Goal: Task Accomplishment & Management: Manage account settings

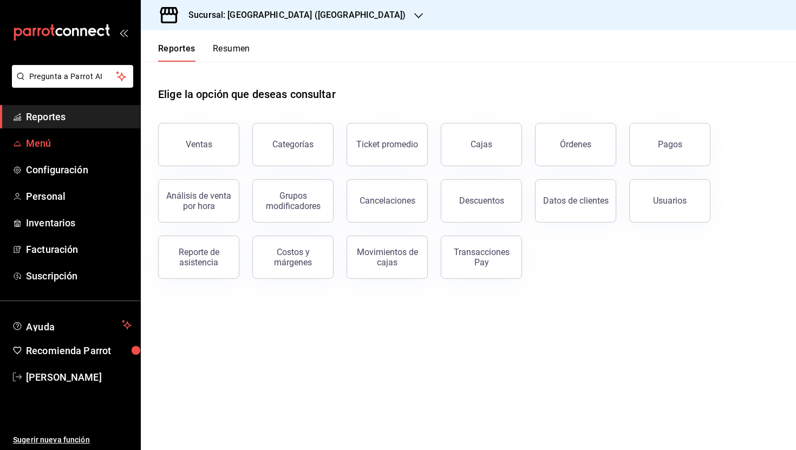
click at [47, 143] on span "Menú" at bounding box center [79, 143] width 106 height 15
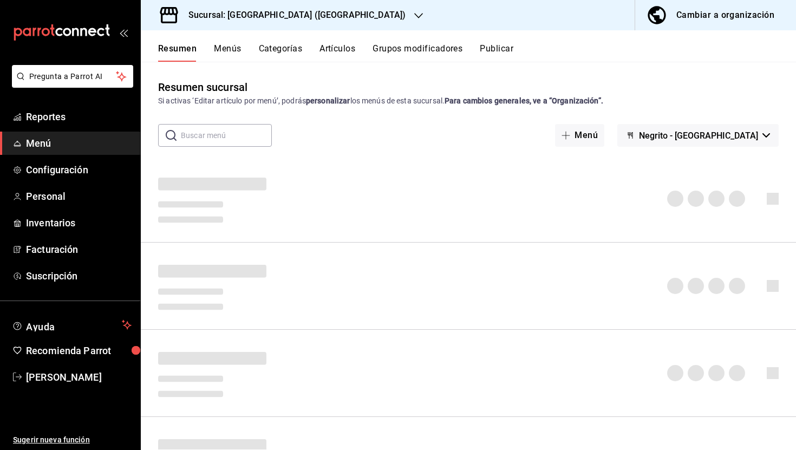
click at [278, 52] on button "Categorías" at bounding box center [281, 52] width 44 height 18
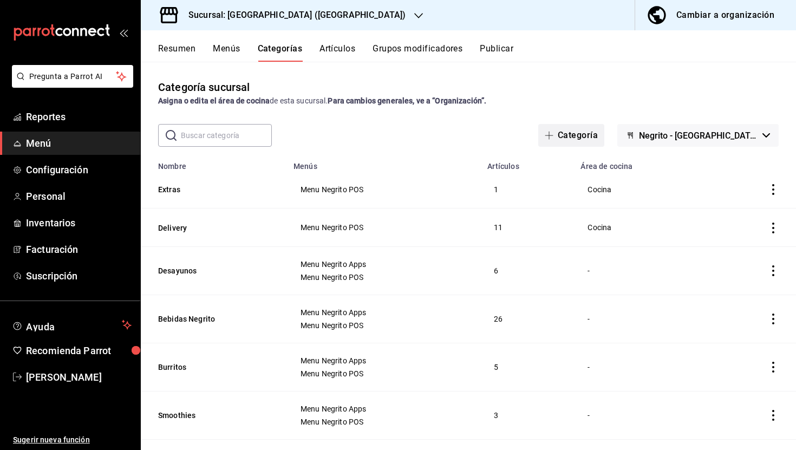
click at [604, 140] on button "Categoría" at bounding box center [571, 135] width 66 height 23
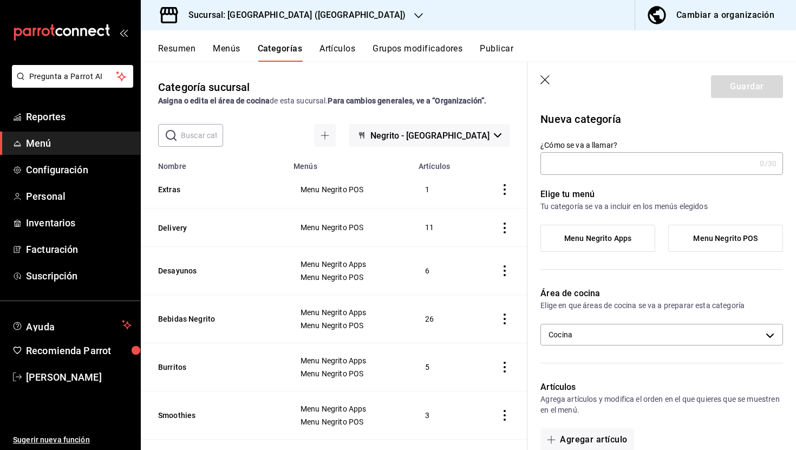
click at [602, 167] on input "¿Cómo se va a llamar?" at bounding box center [647, 164] width 215 height 22
type input "Promos"
click at [734, 233] on label "Menu Negrito POS" at bounding box center [725, 238] width 114 height 26
click at [0, 0] on input "Menu Negrito POS" at bounding box center [0, 0] width 0 height 0
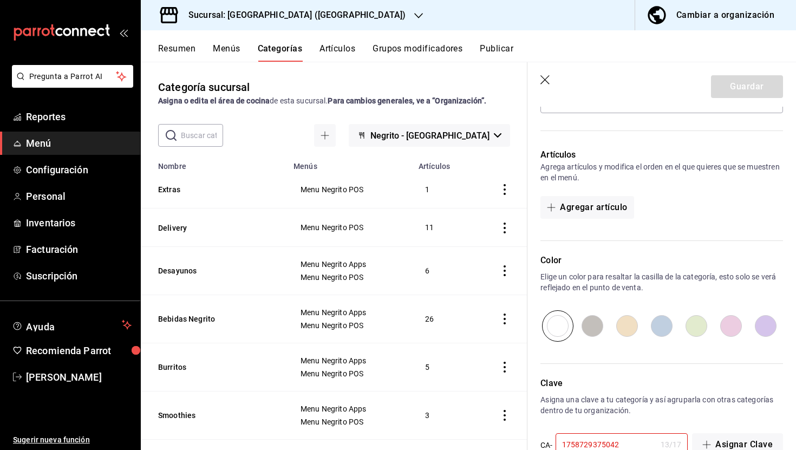
scroll to position [269, 0]
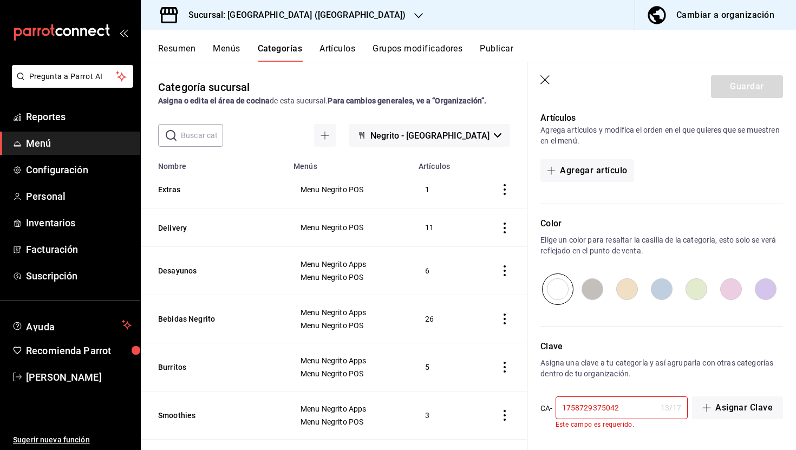
click at [617, 408] on input "1758729375042" at bounding box center [605, 408] width 101 height 22
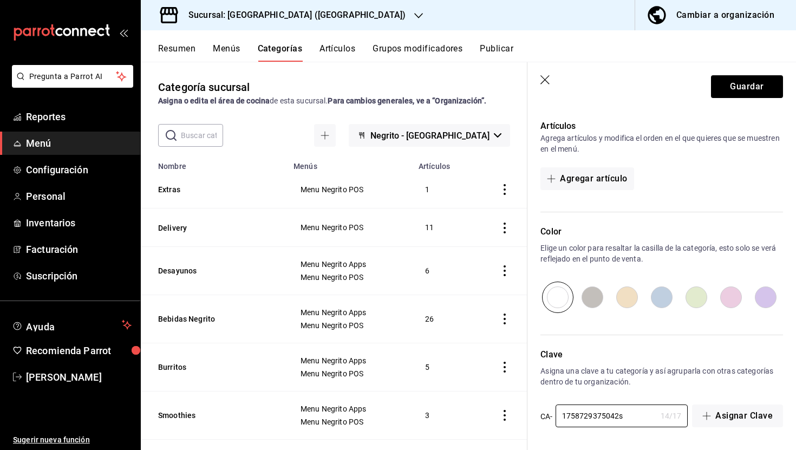
scroll to position [0, 0]
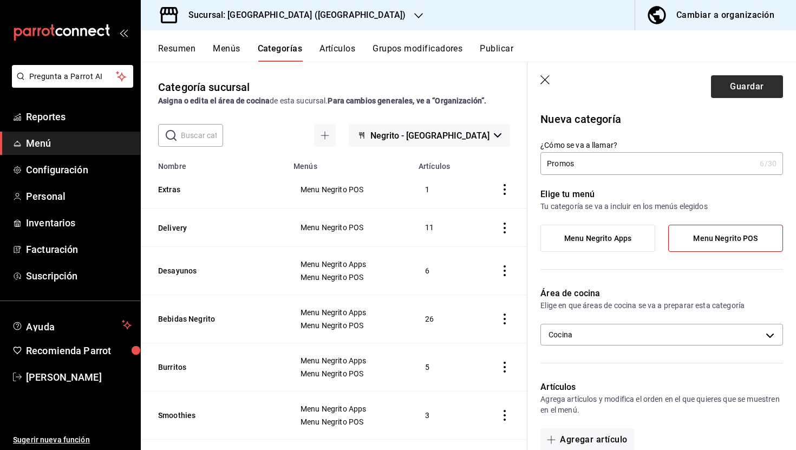
type input "1758729375042s"
click at [749, 88] on button "Guardar" at bounding box center [747, 86] width 72 height 23
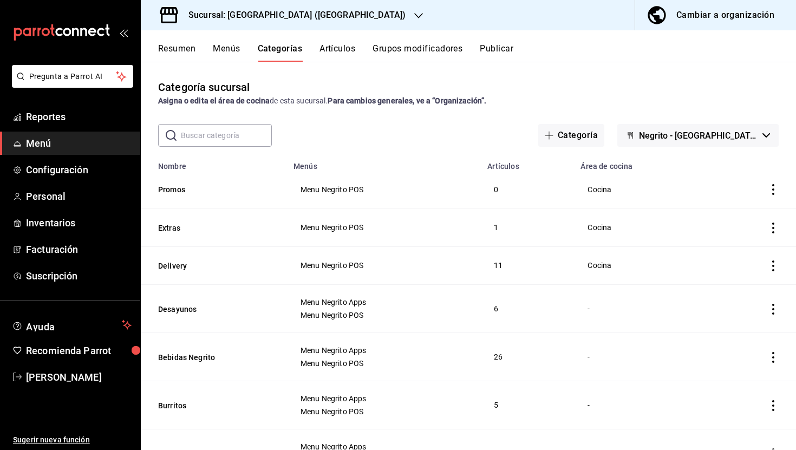
click at [316, 43] on div "Resumen Menús Categorías Artículos Grupos modificadores Publicar" at bounding box center [477, 52] width 638 height 18
click at [334, 47] on button "Artículos" at bounding box center [337, 52] width 36 height 18
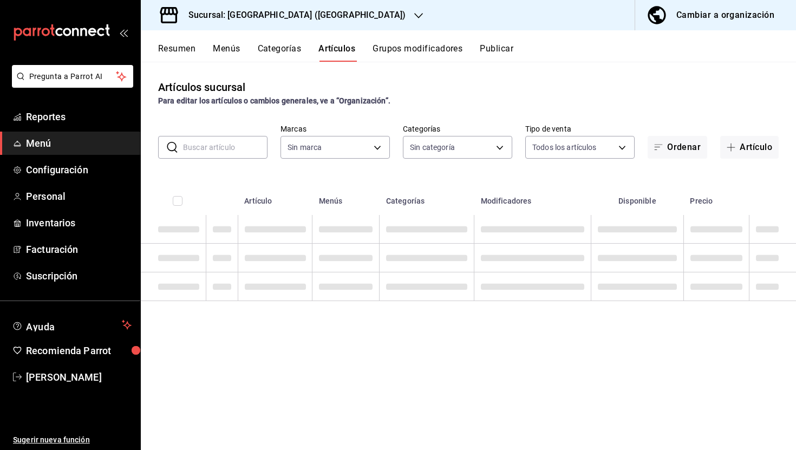
type input "287774e0-f4ba-4ef7-b69d-38b7dbe72ed9"
type input "04179152-9d8b-4da6-8fd7-33c55e9b75bc,2ec7ef1e-6fd9-4ed1-8625-94e2eb7088cb,780cf…"
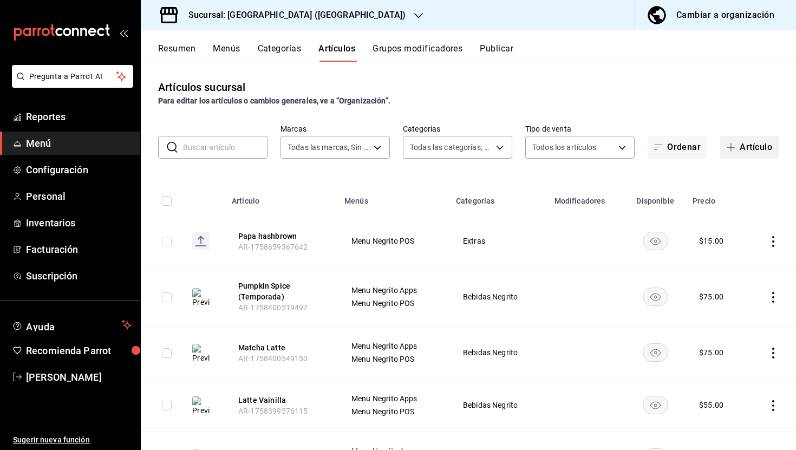
click at [747, 149] on button "Artículo" at bounding box center [749, 147] width 58 height 23
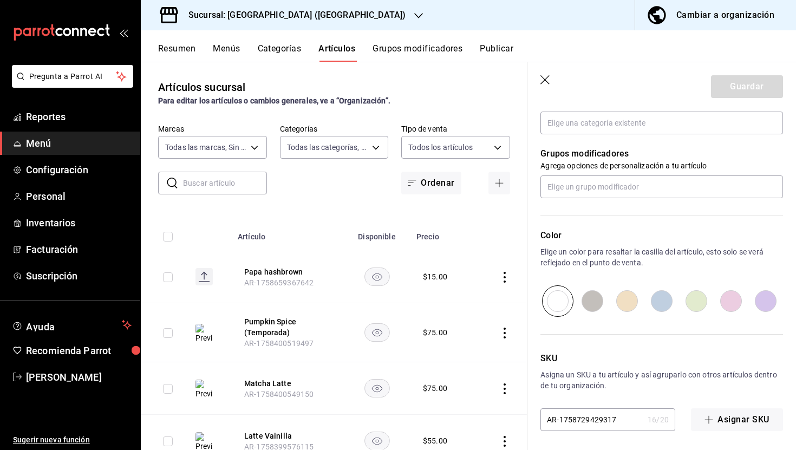
scroll to position [416, 0]
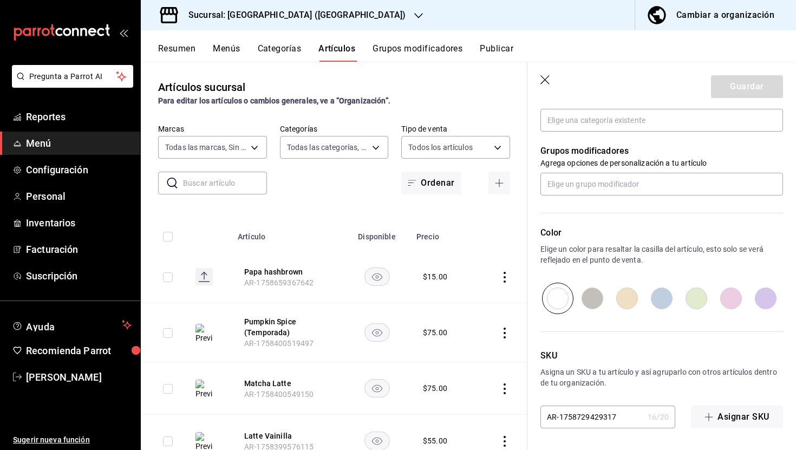
click at [541, 74] on header "Guardar" at bounding box center [661, 84] width 268 height 44
click at [228, 47] on button "Menús" at bounding box center [226, 52] width 27 height 18
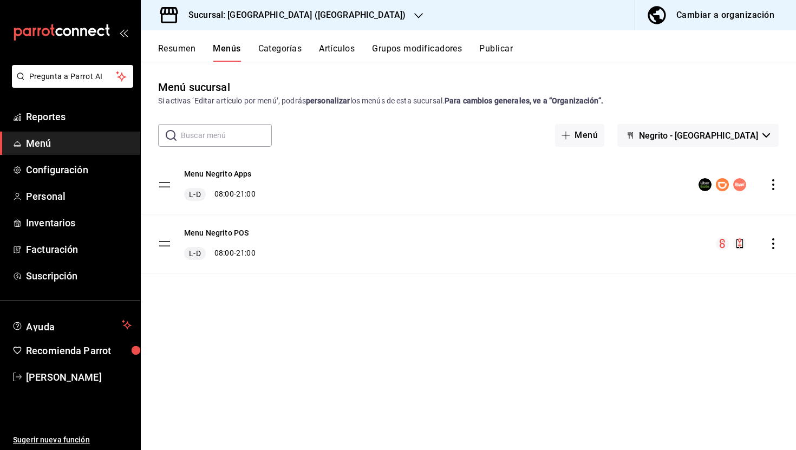
click at [727, 16] on div "Cambiar a organización" at bounding box center [725, 15] width 98 height 15
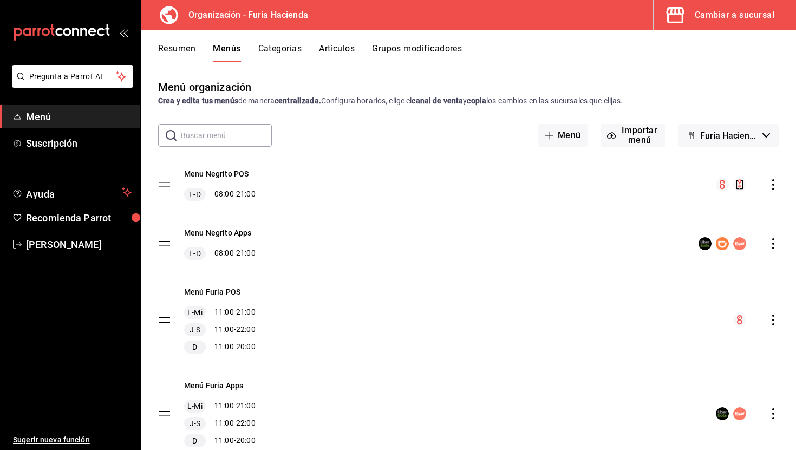
click at [286, 44] on button "Categorías" at bounding box center [280, 52] width 44 height 18
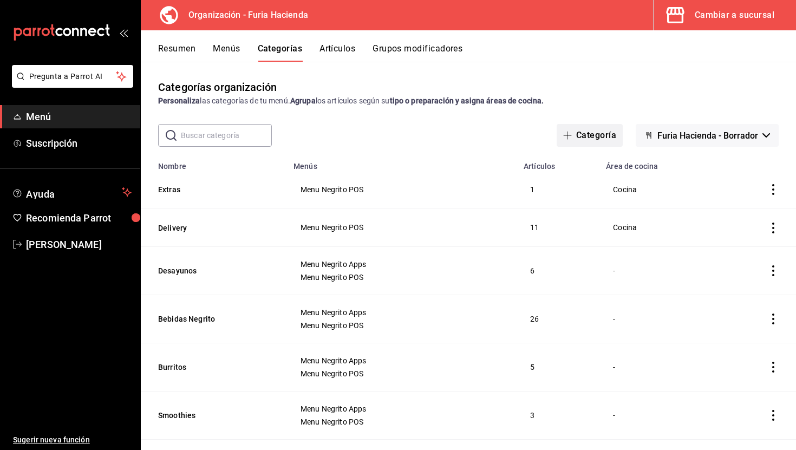
click at [607, 136] on button "Categoría" at bounding box center [589, 135] width 66 height 23
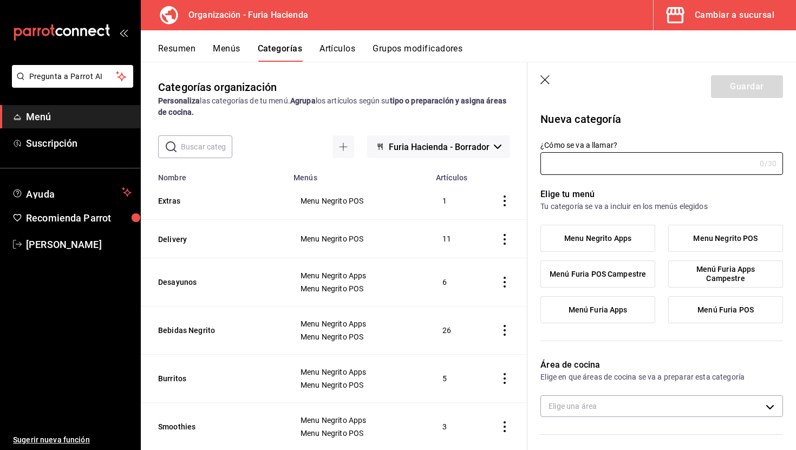
type input "b9754611-793b-47a3-b1a8-b6ae6ca16a94"
type input "Promos"
click at [695, 235] on span "Menu Negrito POS" at bounding box center [725, 238] width 64 height 9
click at [0, 0] on input "Menu Negrito POS" at bounding box center [0, 0] width 0 height 0
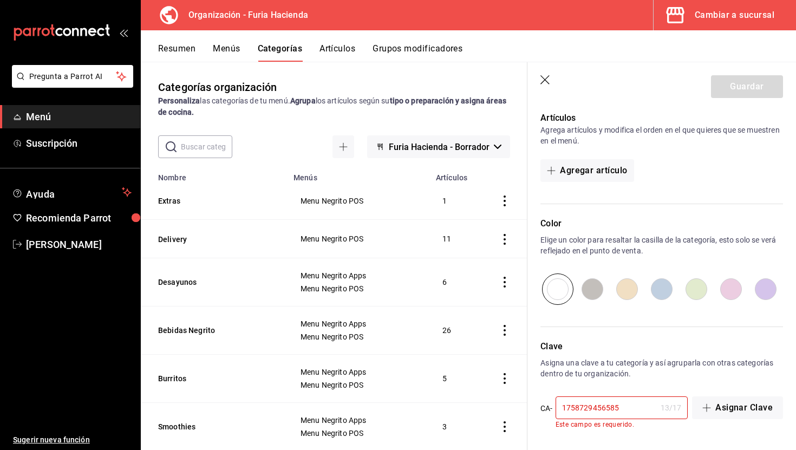
click at [605, 404] on input "1758729456585" at bounding box center [605, 408] width 101 height 22
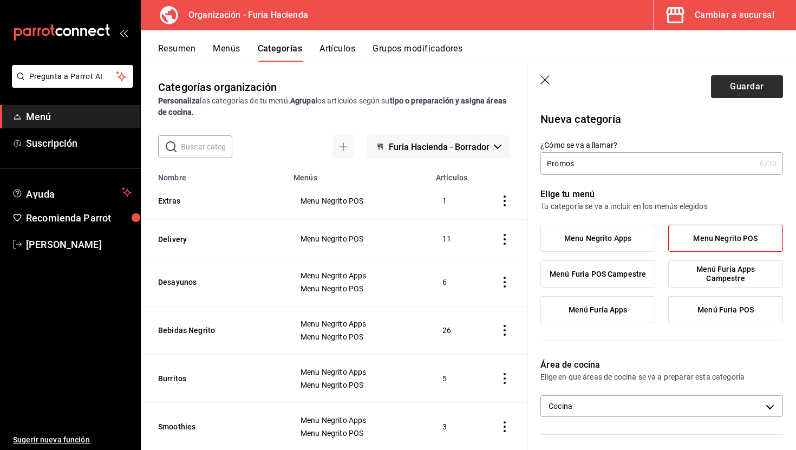
type input "1758729456as585"
click at [741, 89] on button "Guardar" at bounding box center [747, 86] width 72 height 23
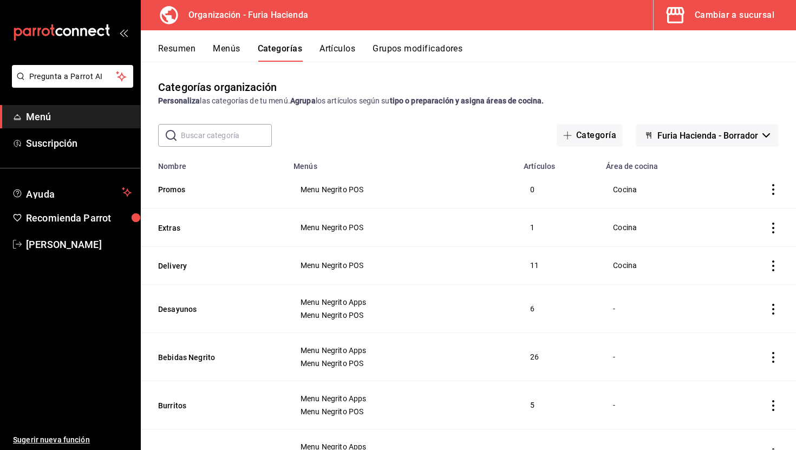
click at [226, 49] on button "Menús" at bounding box center [226, 52] width 27 height 18
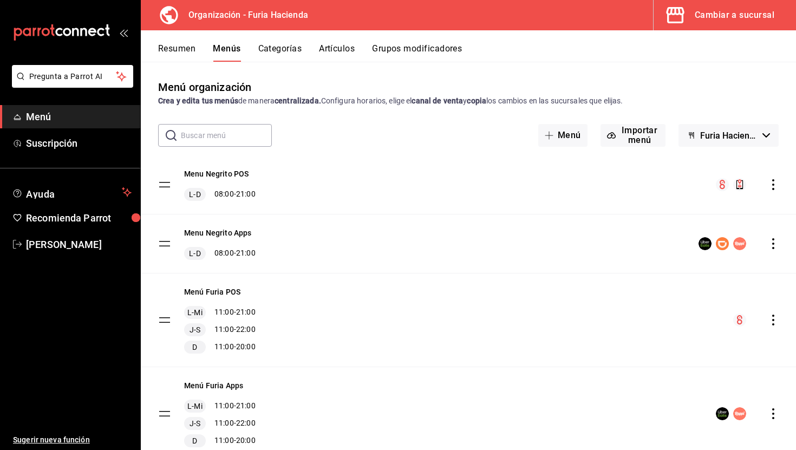
click at [186, 49] on button "Resumen" at bounding box center [176, 52] width 37 height 18
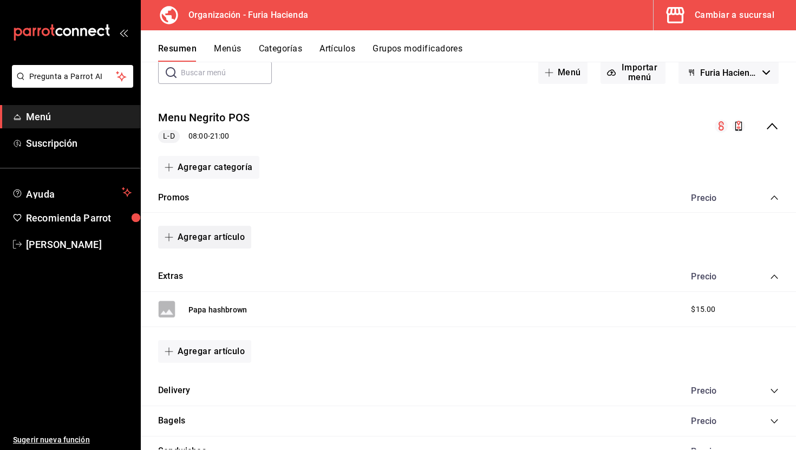
scroll to position [68, 0]
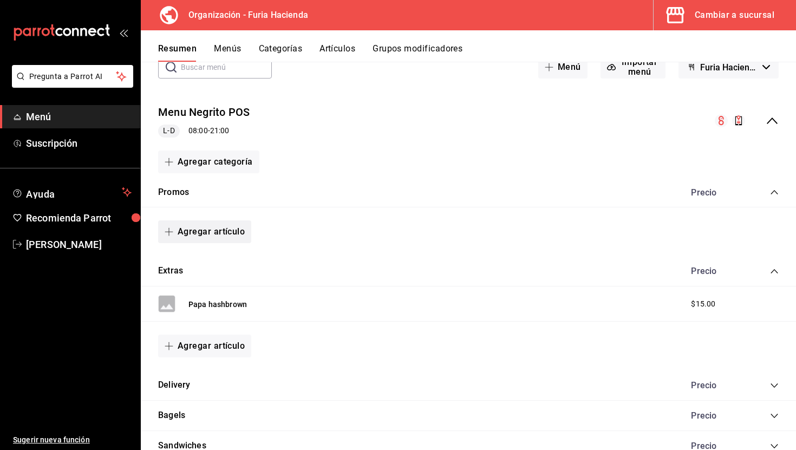
click at [212, 234] on button "Agregar artículo" at bounding box center [204, 231] width 93 height 23
click at [213, 286] on li "Artículo nuevo" at bounding box center [200, 287] width 85 height 27
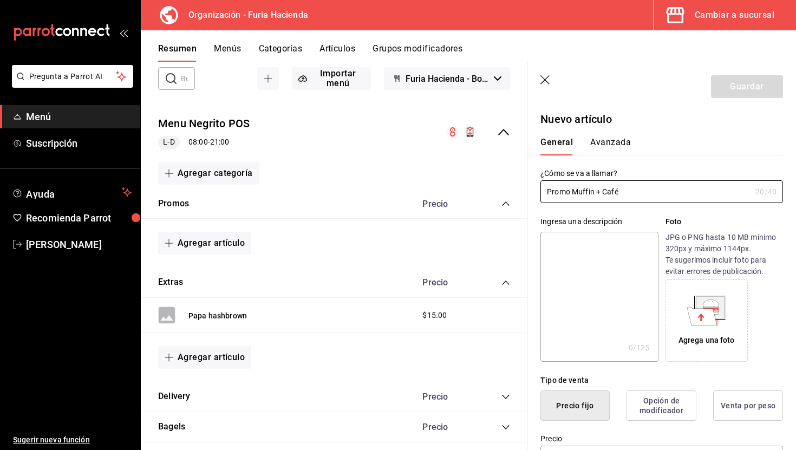
type input "Promo Muffin + Café"
click at [699, 314] on icon at bounding box center [702, 316] width 30 height 18
click at [694, 312] on icon at bounding box center [702, 316] width 30 height 18
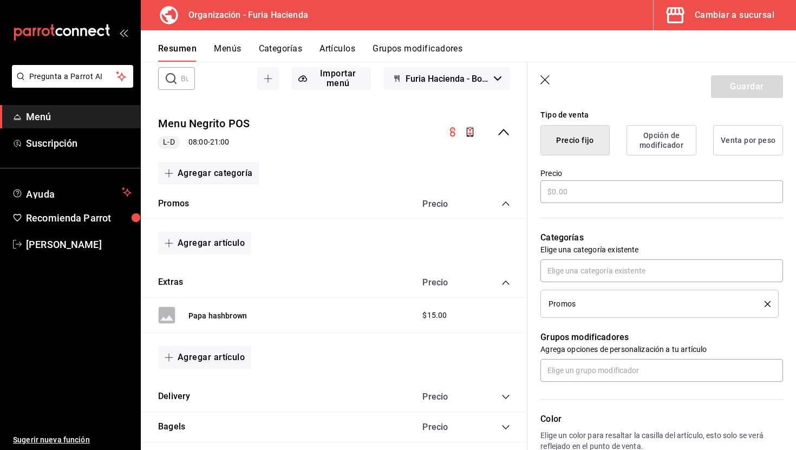
scroll to position [270, 0]
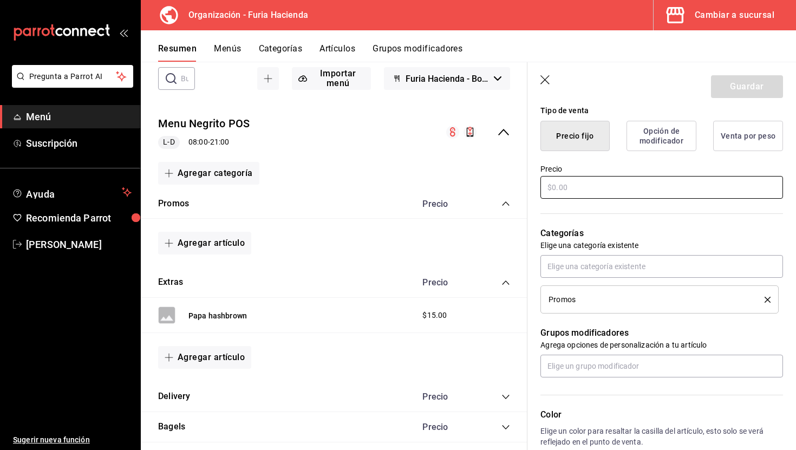
click at [574, 188] on input "text" at bounding box center [661, 187] width 242 height 23
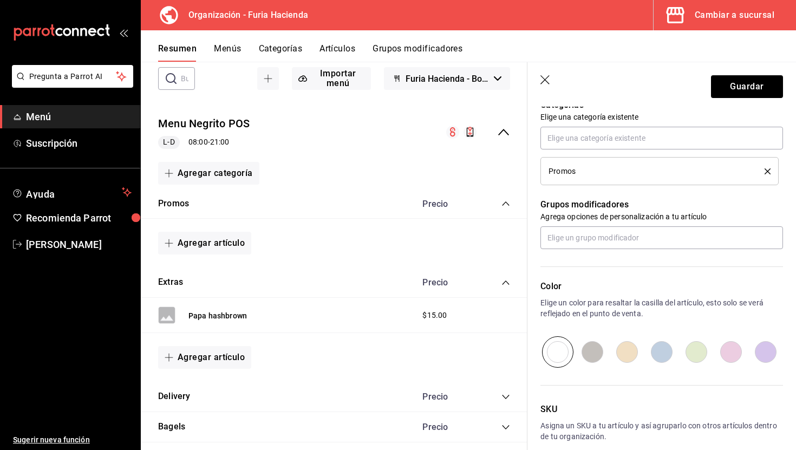
scroll to position [451, 0]
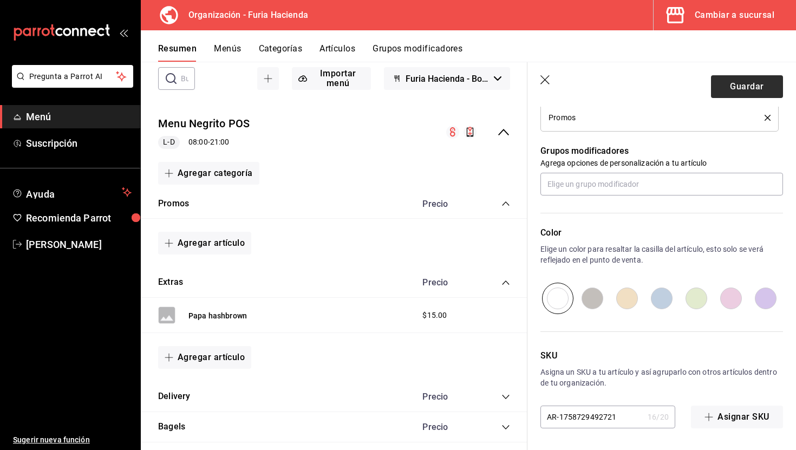
type input "$79.00"
click at [736, 83] on button "Guardar" at bounding box center [747, 86] width 72 height 23
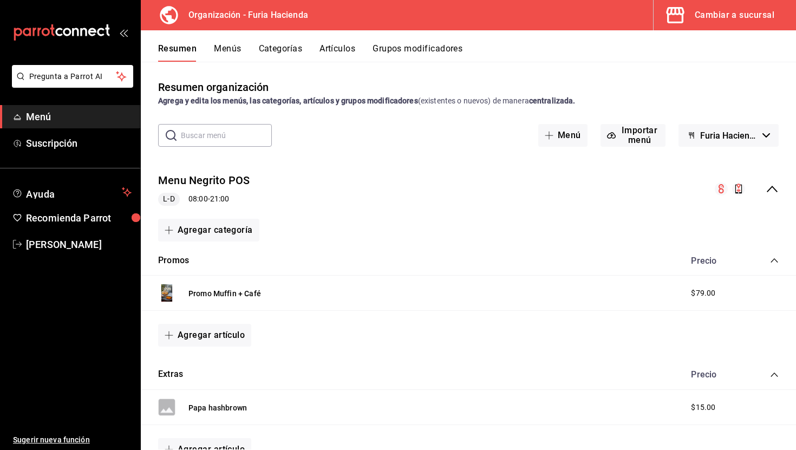
click at [777, 259] on icon "collapse-category-row" at bounding box center [774, 260] width 9 height 9
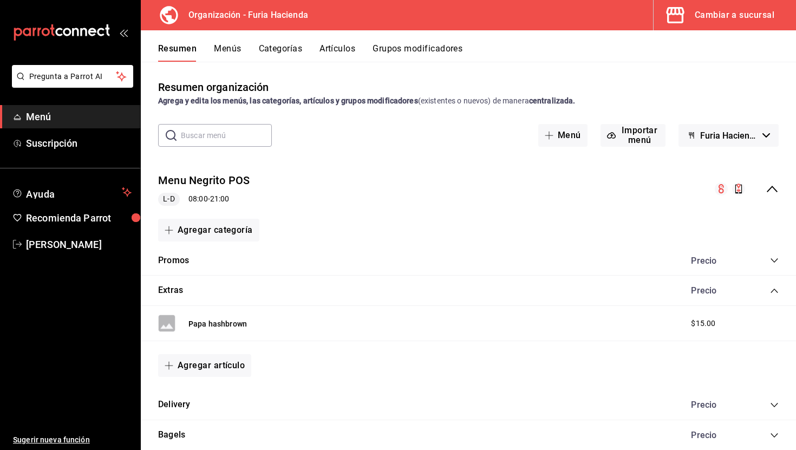
click at [777, 259] on icon "collapse-category-row" at bounding box center [774, 260] width 9 height 9
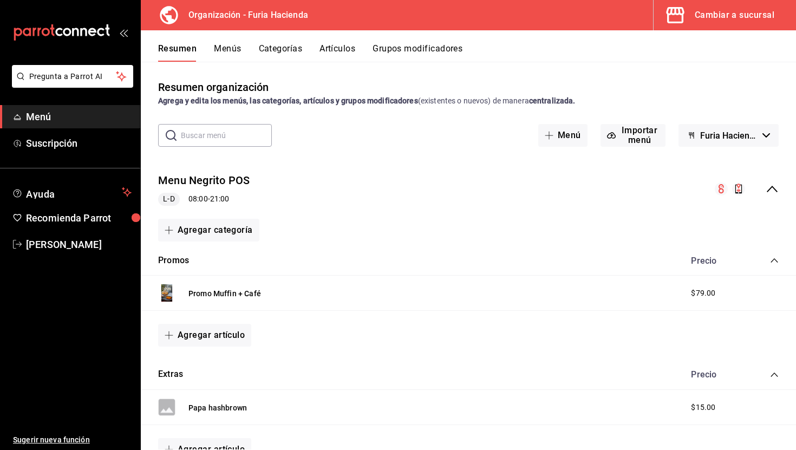
click at [225, 52] on button "Menús" at bounding box center [227, 52] width 27 height 18
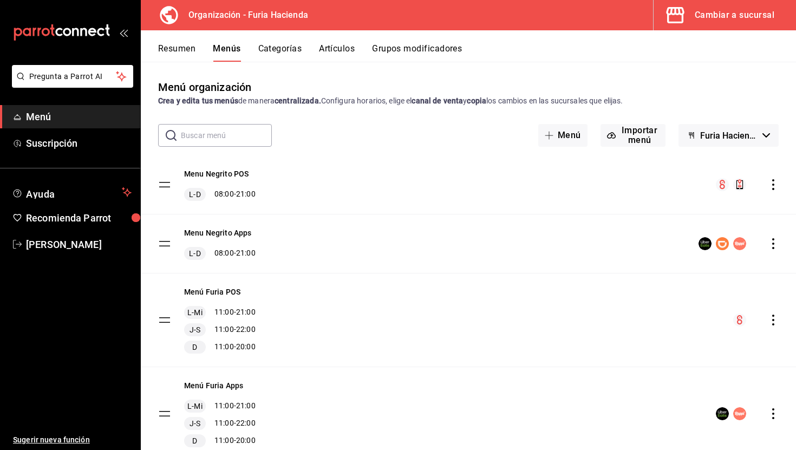
click at [180, 45] on button "Resumen" at bounding box center [176, 52] width 37 height 18
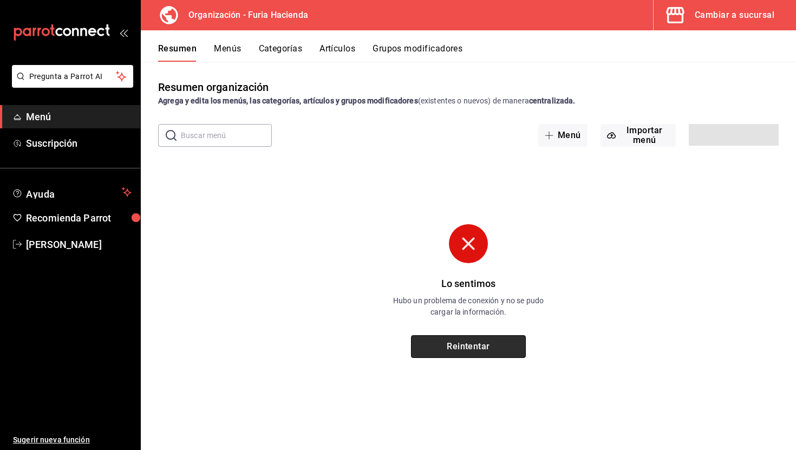
click at [471, 352] on button "Reintentar" at bounding box center [468, 346] width 115 height 23
